Goal: Information Seeking & Learning: Learn about a topic

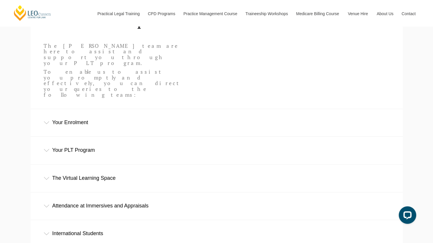
scroll to position [271, 0]
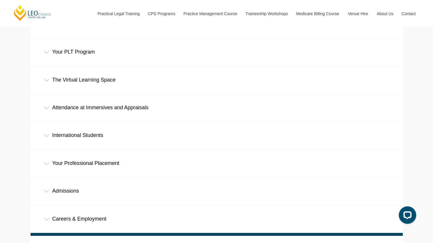
click at [78, 177] on div "Admissions" at bounding box center [217, 190] width 372 height 27
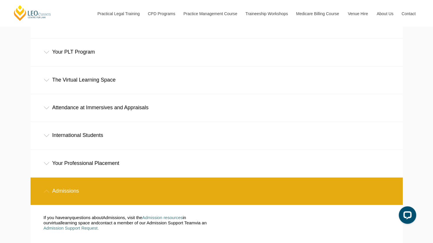
scroll to position [316, 0]
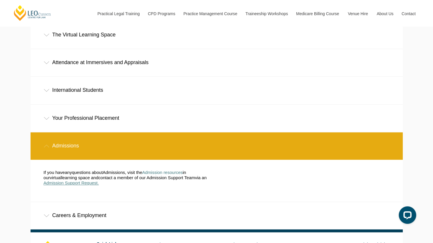
click at [86, 180] on span "Admission Support Request." at bounding box center [71, 182] width 55 height 5
click at [74, 202] on div "Careers & Employment" at bounding box center [217, 215] width 372 height 27
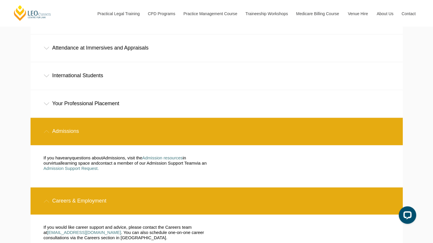
scroll to position [331, 0]
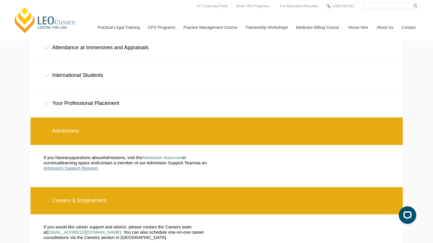
click at [74, 165] on span "Admission Support Request." at bounding box center [71, 167] width 55 height 5
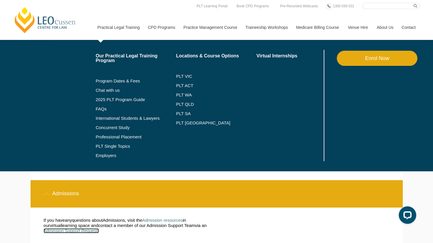
scroll to position [267, 0]
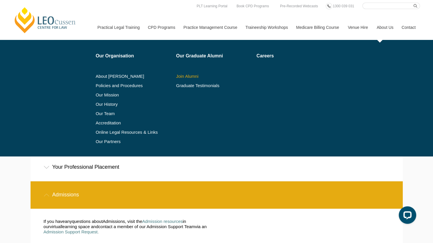
click at [185, 75] on link "Join Alumni" at bounding box center [214, 76] width 77 height 5
